Goal: Information Seeking & Learning: Learn about a topic

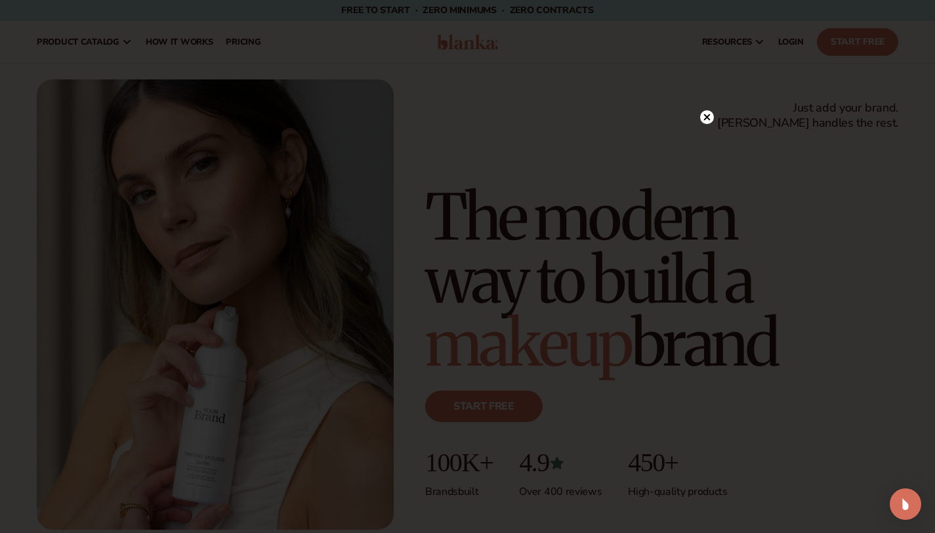
click at [710, 119] on circle at bounding box center [707, 117] width 14 height 14
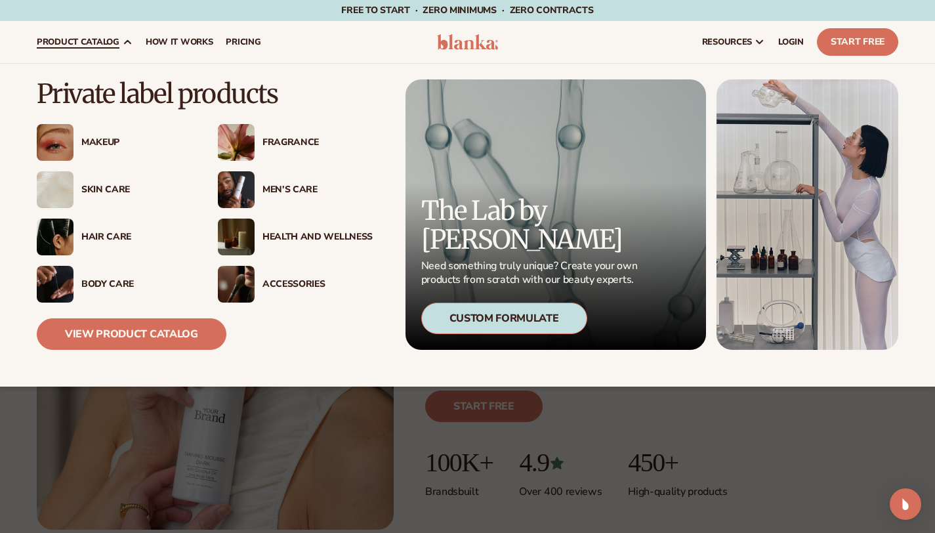
click at [109, 140] on div "Makeup" at bounding box center [136, 142] width 110 height 11
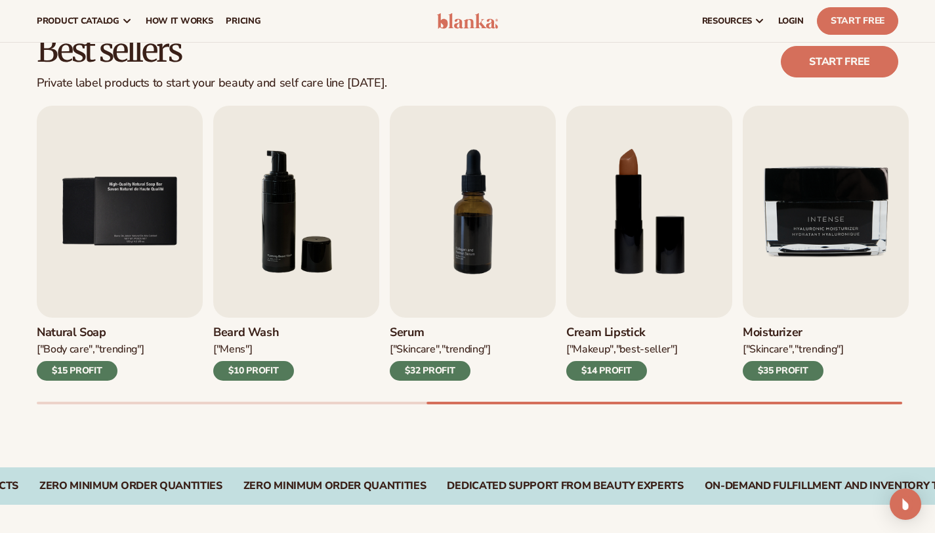
scroll to position [333, 0]
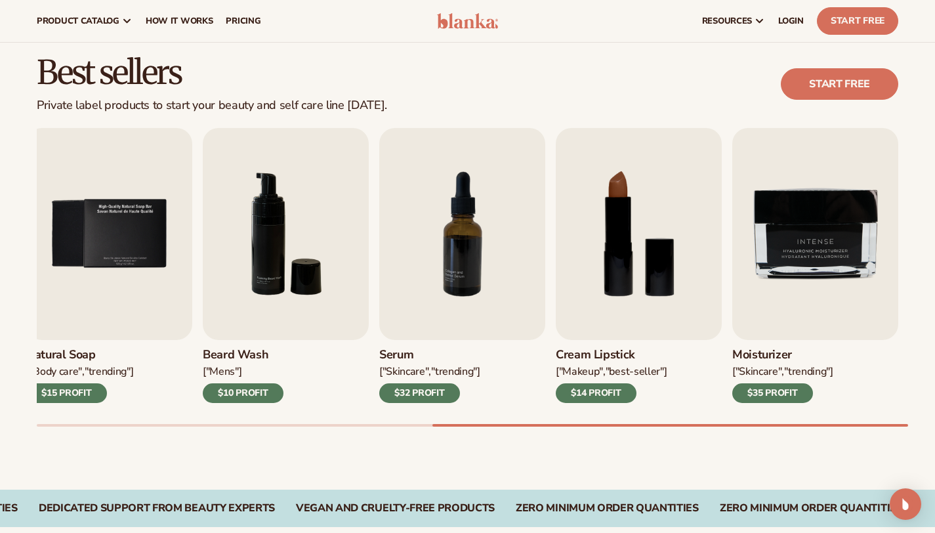
click at [605, 362] on h3 "Cream Lipstick" at bounding box center [611, 355] width 111 height 14
click at [620, 246] on img "8 / 9" at bounding box center [639, 234] width 166 height 212
click at [634, 268] on img "8 / 9" at bounding box center [639, 234] width 166 height 212
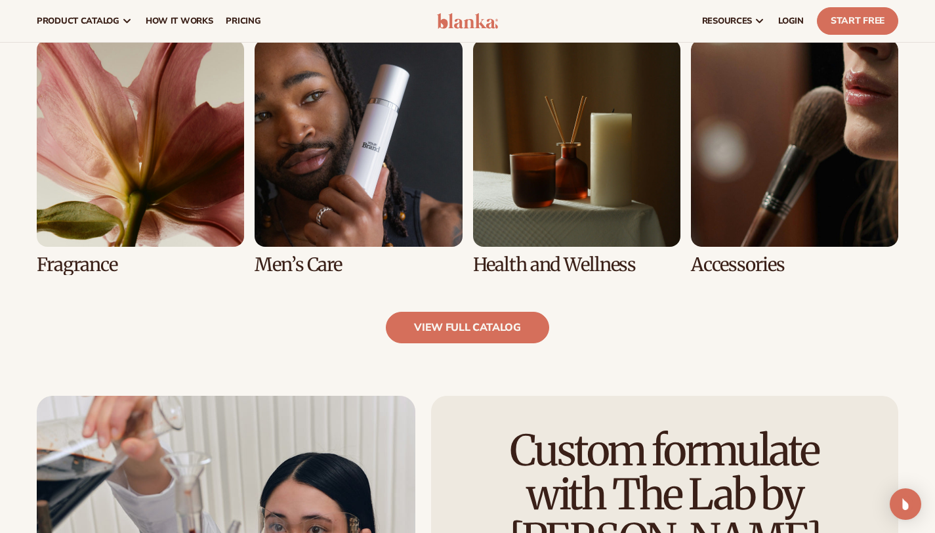
scroll to position [1006, 0]
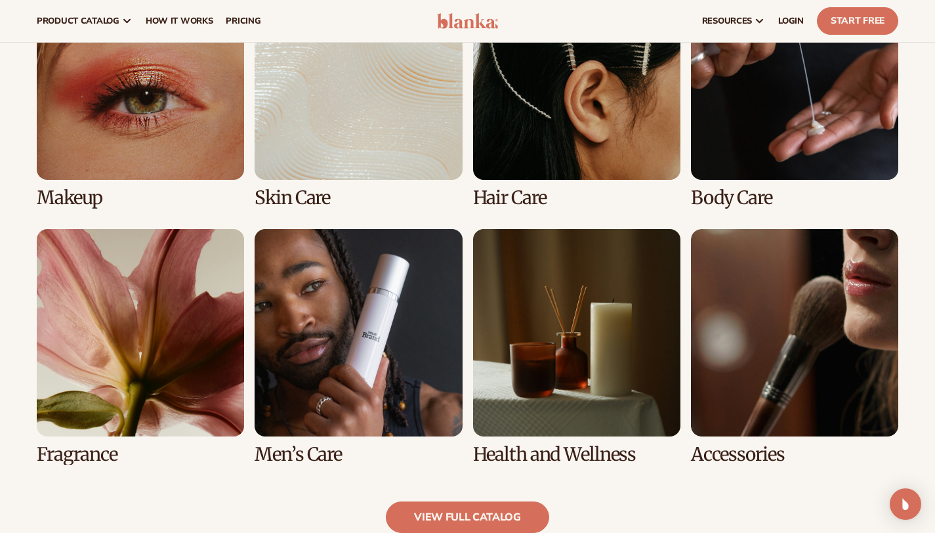
click at [140, 101] on link "1 / 8" at bounding box center [140, 90] width 207 height 236
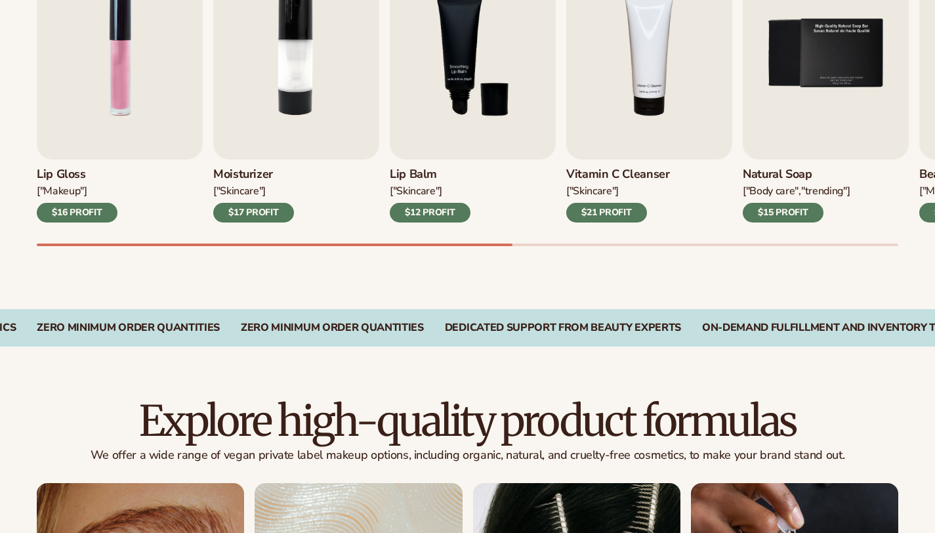
scroll to position [574, 0]
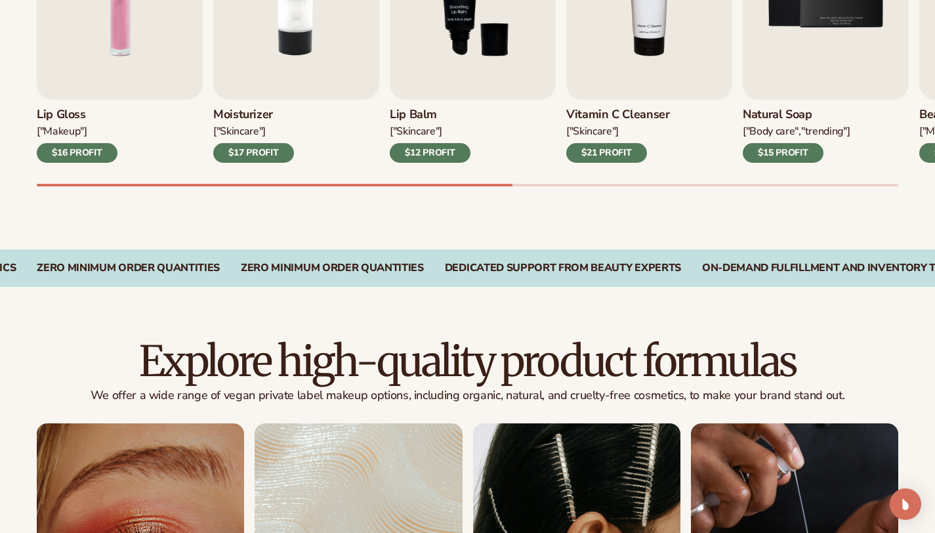
click at [88, 122] on h3 "Lip Gloss" at bounding box center [77, 115] width 81 height 14
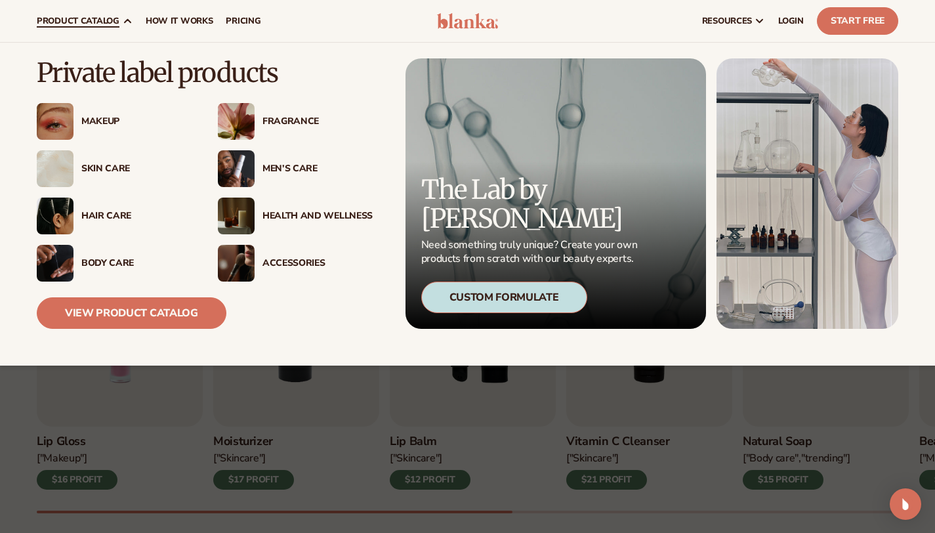
scroll to position [58, 0]
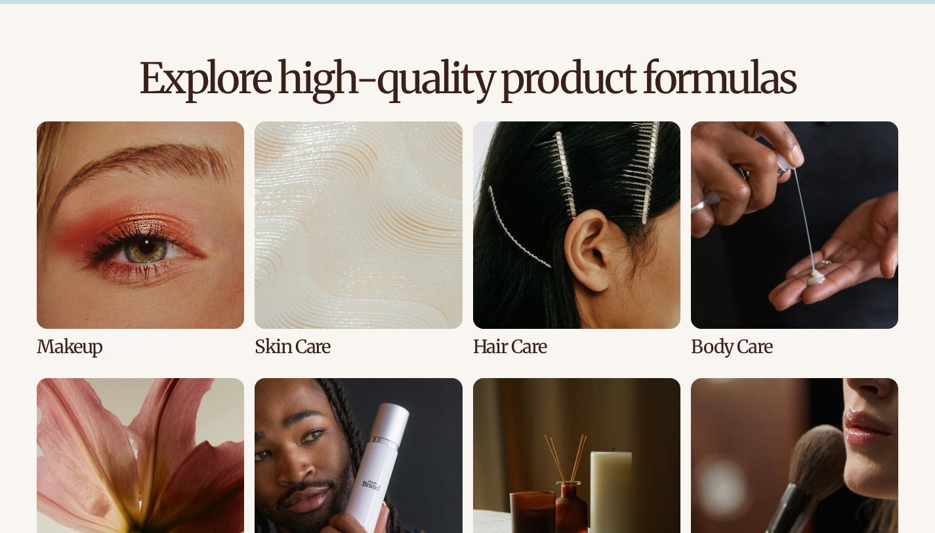
scroll to position [917, 0]
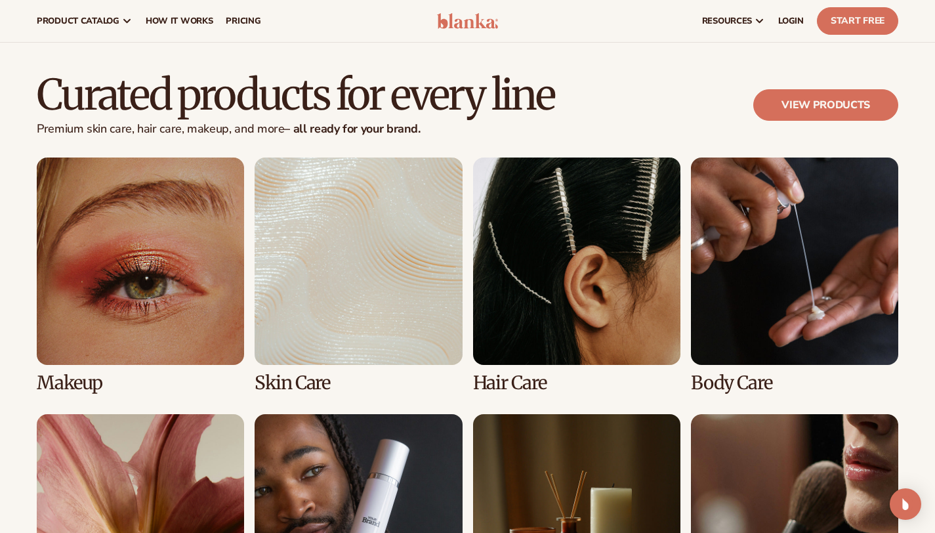
scroll to position [2327, 0]
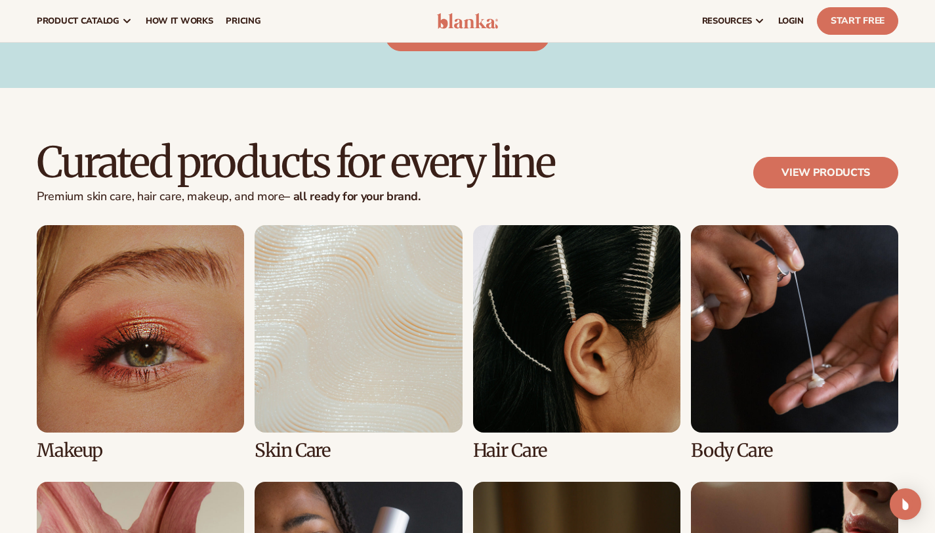
click at [156, 303] on link "1 / 8" at bounding box center [140, 343] width 207 height 236
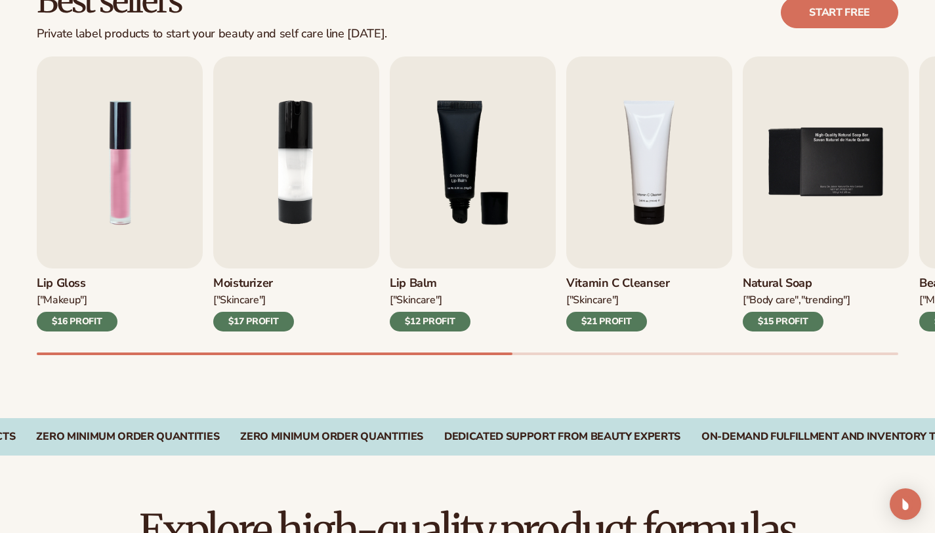
scroll to position [405, 0]
click at [137, 206] on img "1 / 9" at bounding box center [120, 162] width 166 height 212
click at [75, 325] on div "$16 PROFIT" at bounding box center [77, 322] width 81 height 20
click at [82, 332] on div "$16 PROFIT" at bounding box center [77, 322] width 81 height 20
click at [90, 190] on img "1 / 9" at bounding box center [120, 162] width 166 height 212
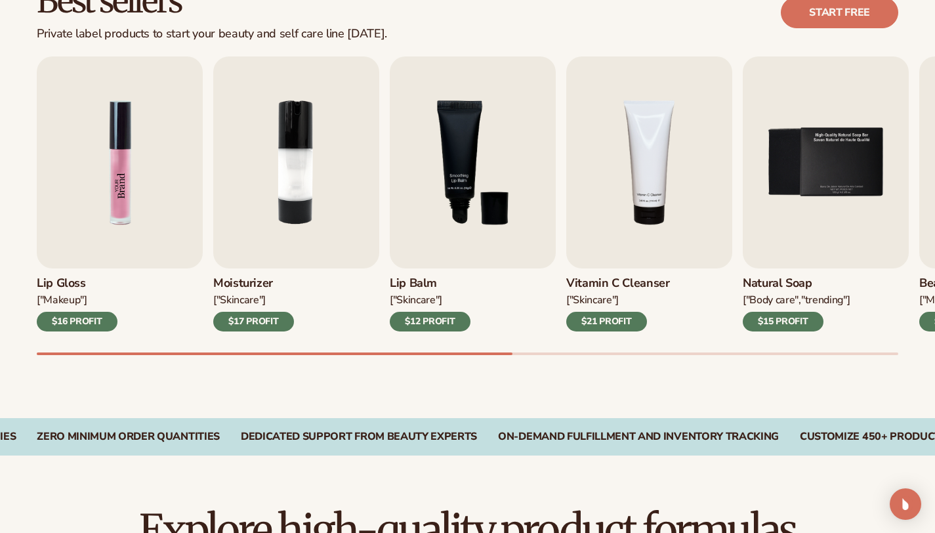
click at [113, 169] on img "1 / 9" at bounding box center [120, 162] width 166 height 212
click at [131, 169] on img "1 / 9" at bounding box center [120, 162] width 166 height 212
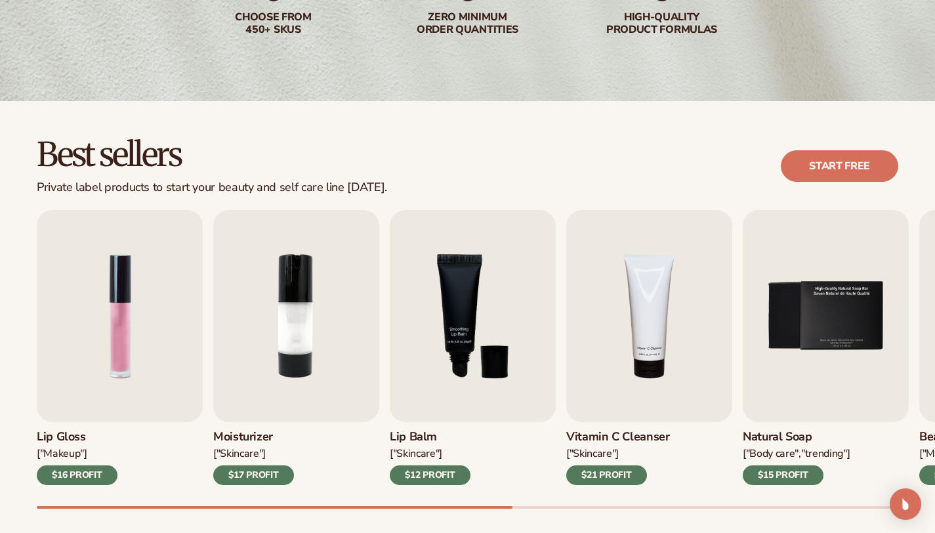
scroll to position [0, 0]
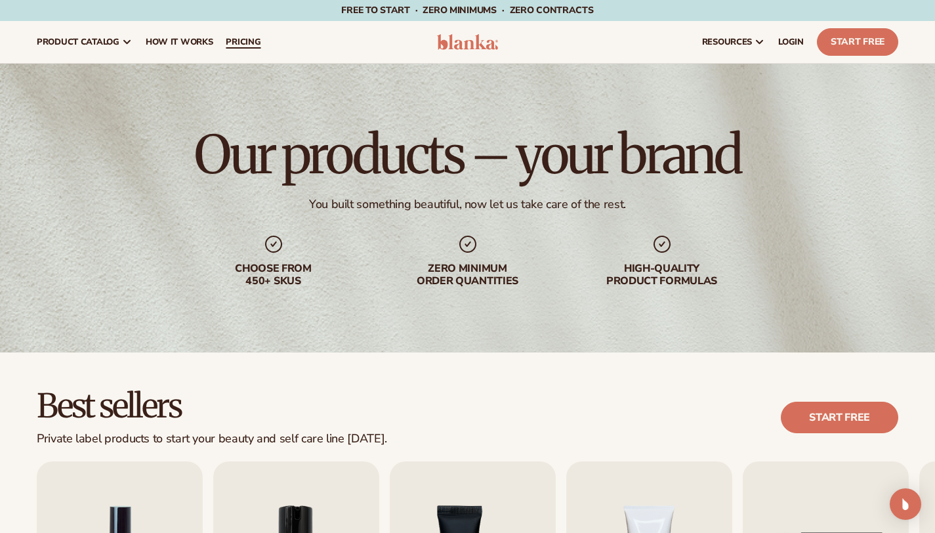
click at [261, 45] on span "pricing" at bounding box center [243, 42] width 35 height 11
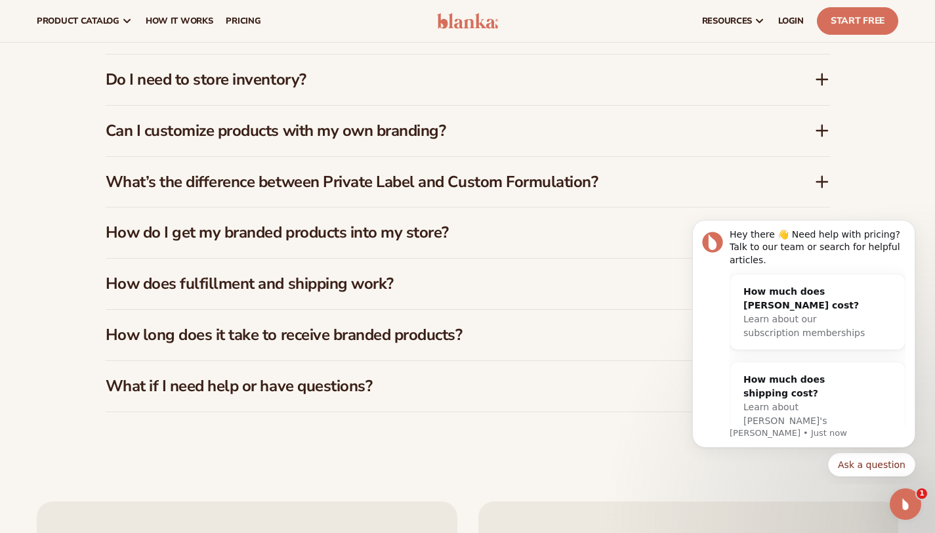
scroll to position [1954, 0]
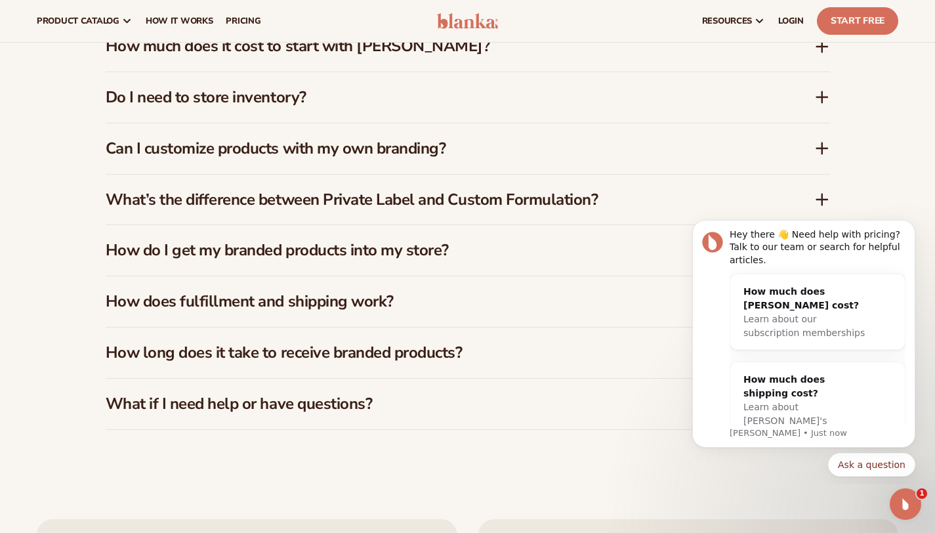
click at [447, 190] on h3 "What’s the difference between Private Label and Custom Formulation?" at bounding box center [441, 199] width 670 height 19
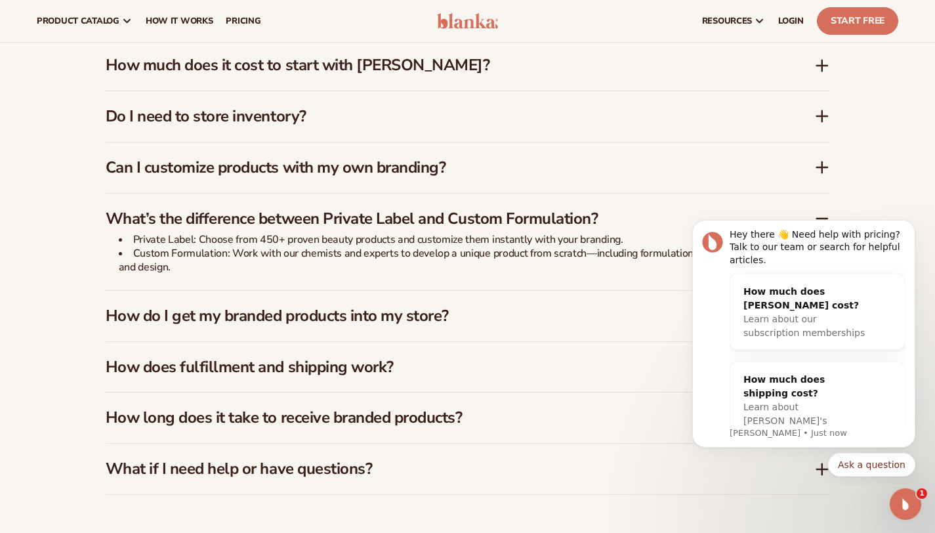
scroll to position [1849, 0]
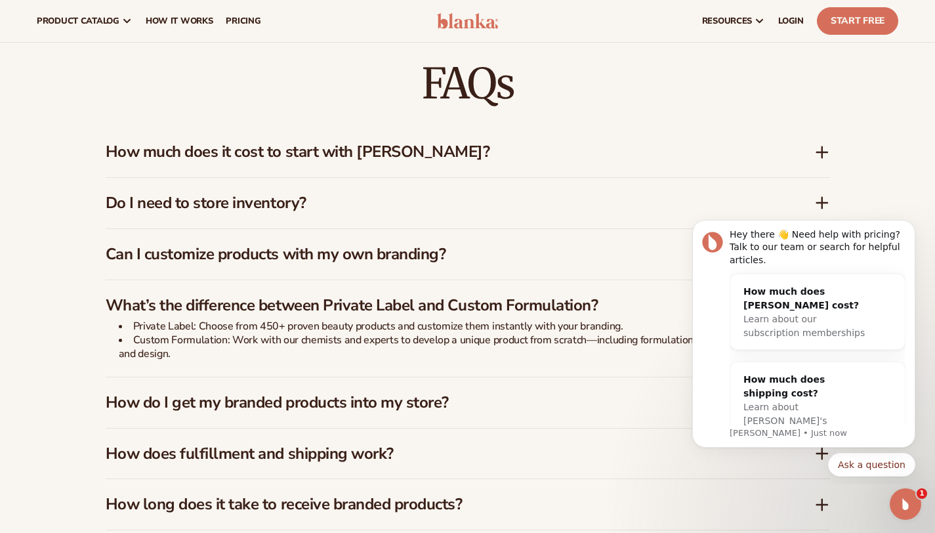
click at [290, 194] on h3 "Do I need to store inventory?" at bounding box center [441, 203] width 670 height 19
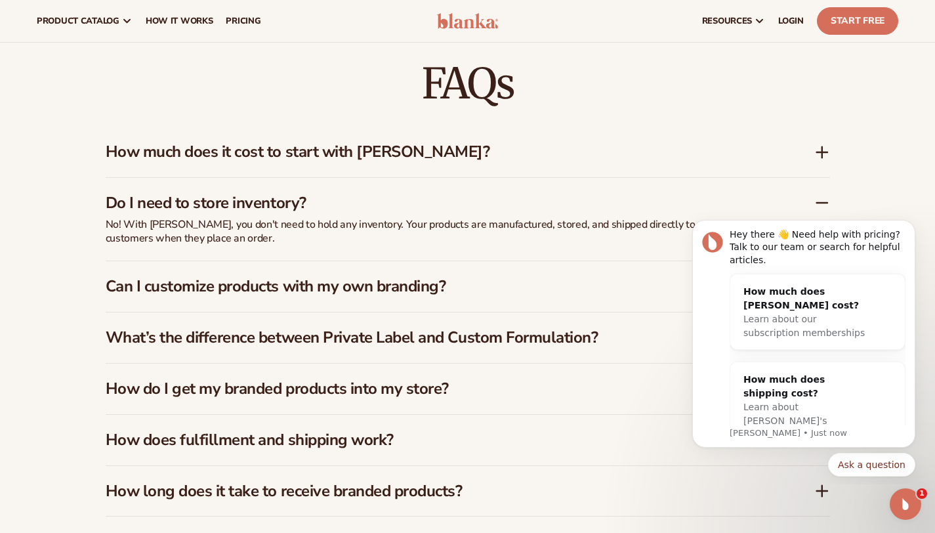
click at [297, 196] on h3 "Do I need to store inventory?" at bounding box center [441, 203] width 670 height 19
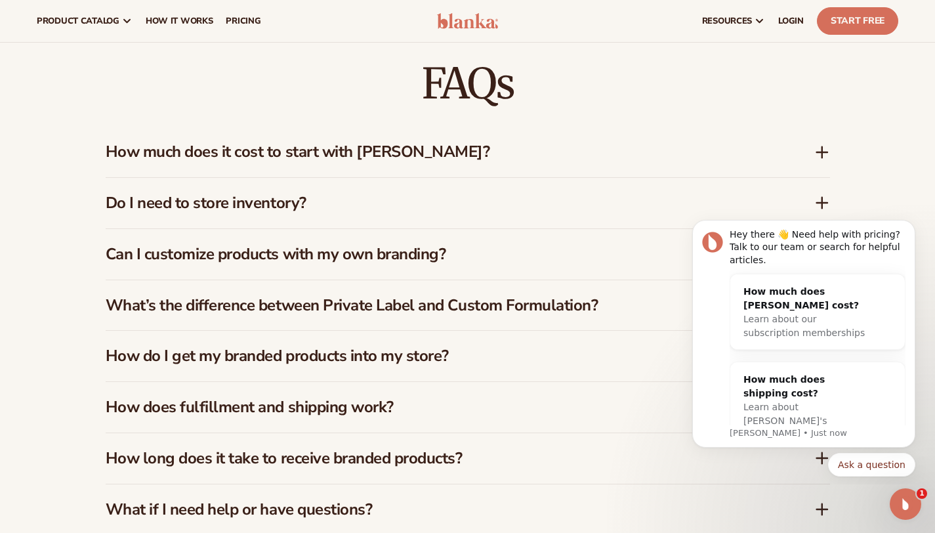
click at [358, 148] on h3 "How much does it cost to start with Blanka?" at bounding box center [441, 151] width 670 height 19
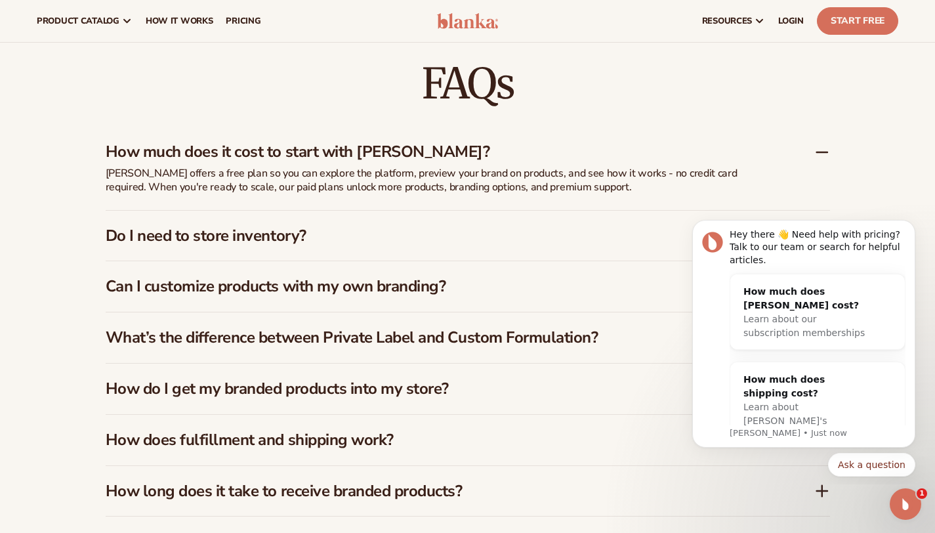
click at [358, 148] on h3 "How much does it cost to start with Blanka?" at bounding box center [441, 151] width 670 height 19
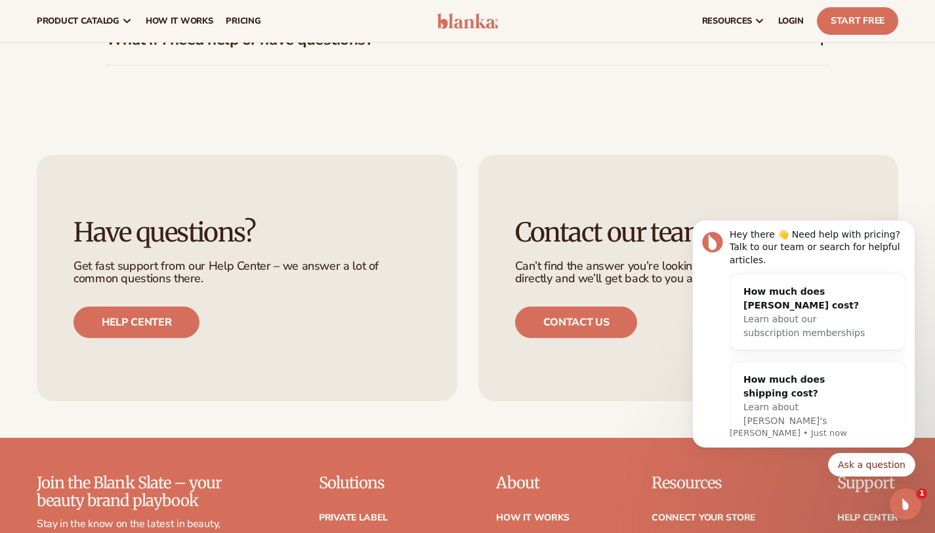
scroll to position [2755, 0]
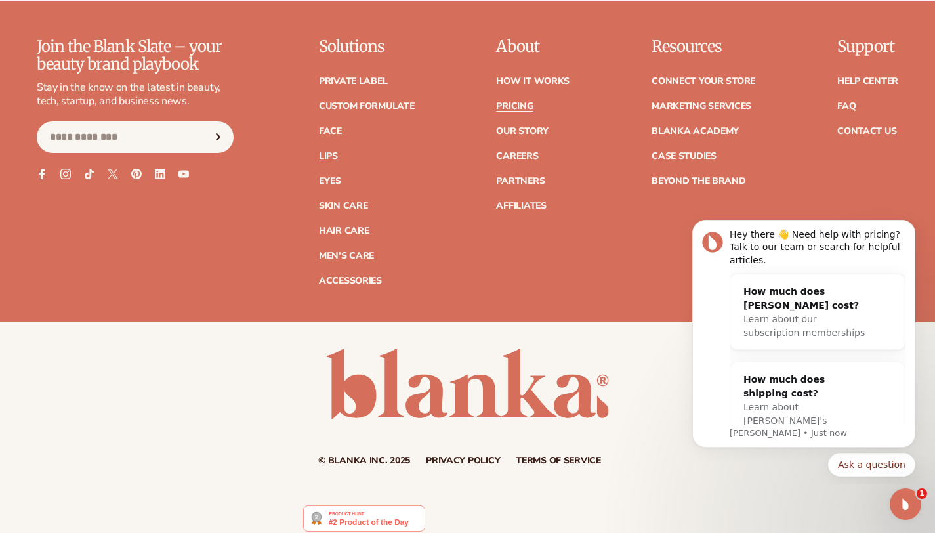
click at [334, 152] on link "Lips" at bounding box center [328, 156] width 19 height 9
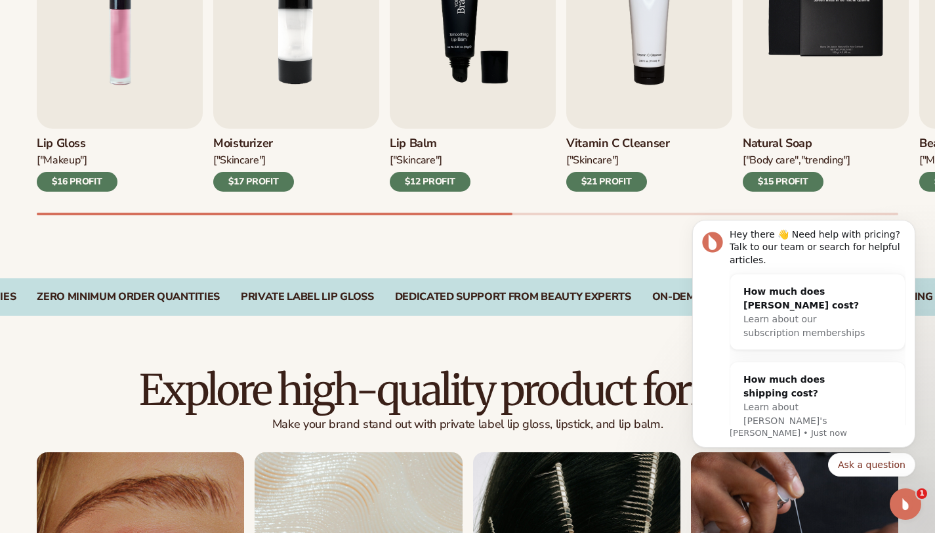
click at [461, 84] on img "3 / 9" at bounding box center [473, 23] width 166 height 212
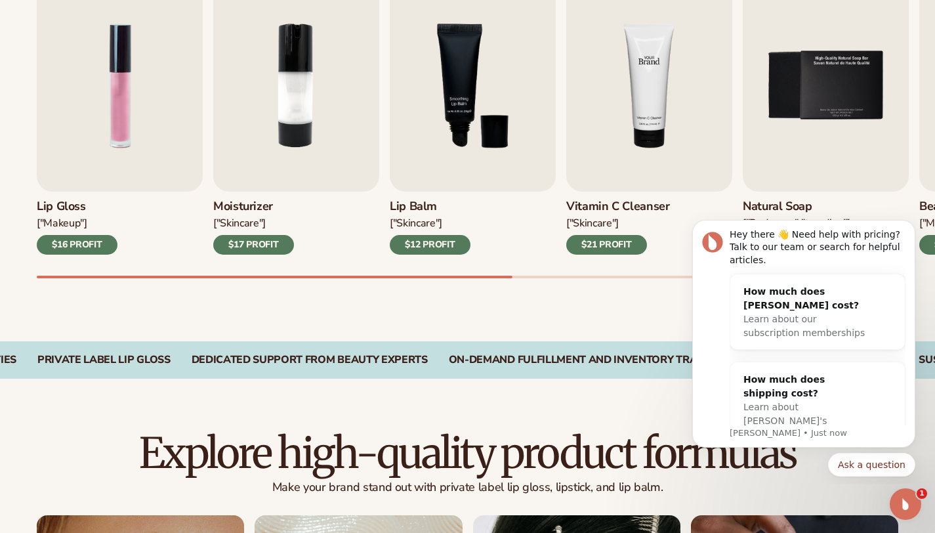
scroll to position [312, 0]
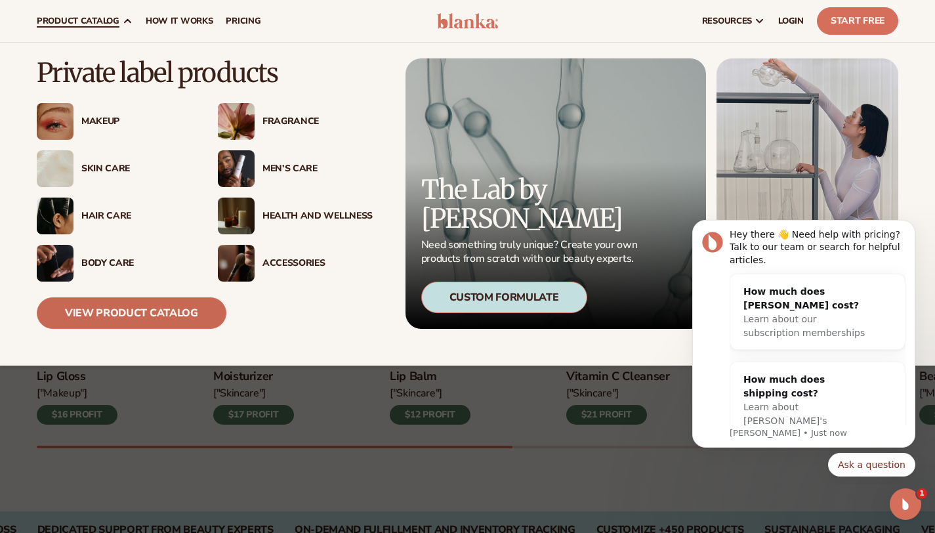
click at [145, 314] on link "View Product Catalog" at bounding box center [132, 313] width 190 height 32
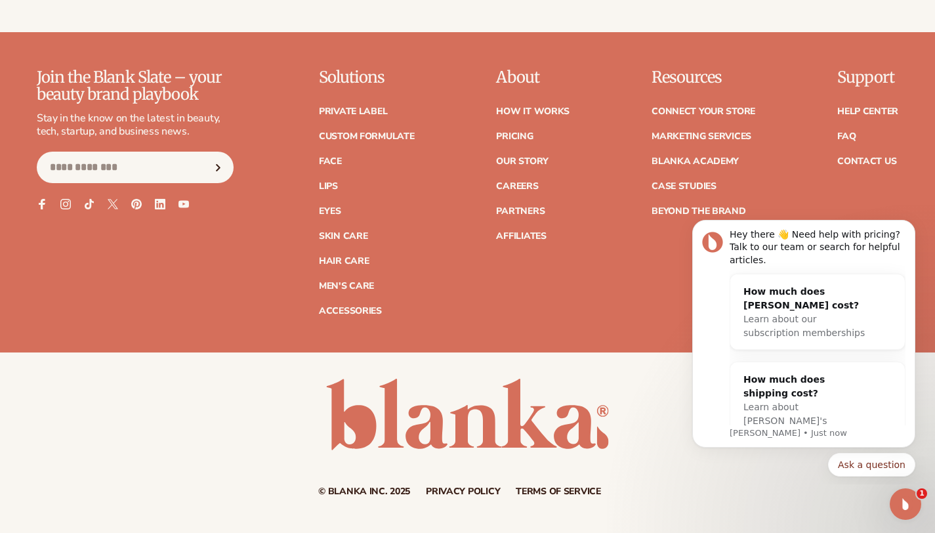
scroll to position [2359, 0]
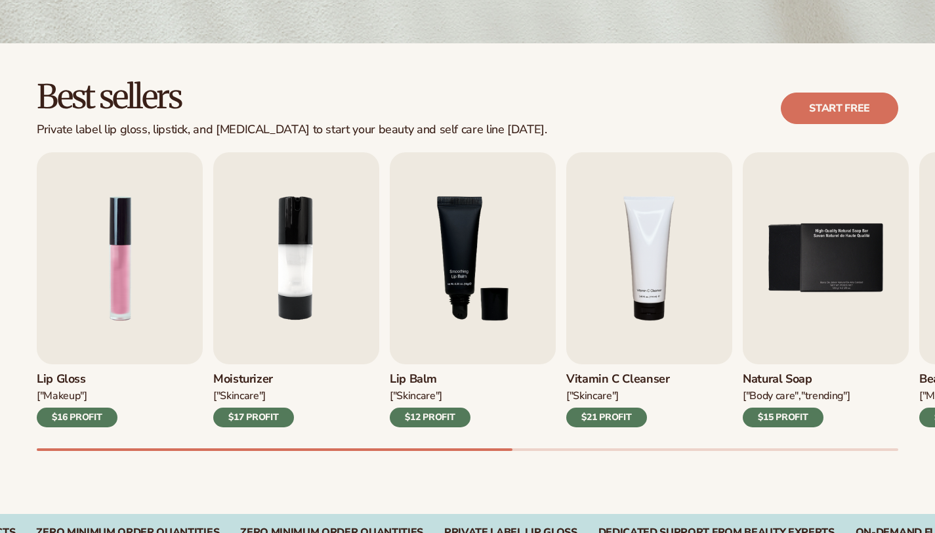
scroll to position [312, 0]
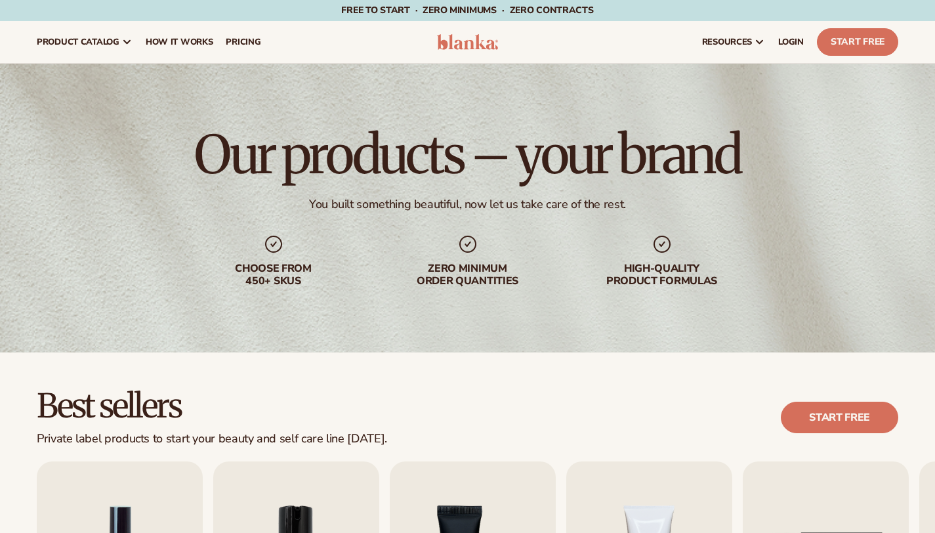
scroll to position [2, 0]
